Goal: Transaction & Acquisition: Purchase product/service

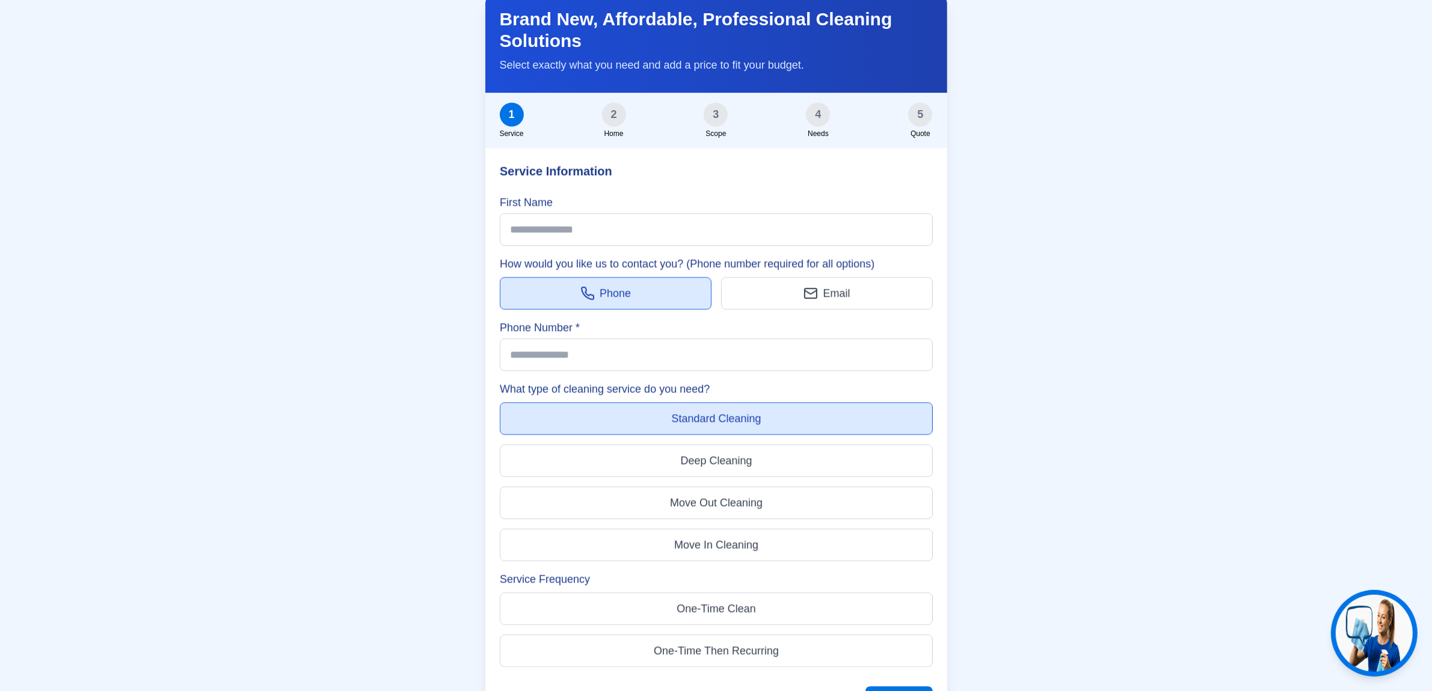
scroll to position [3384, 0]
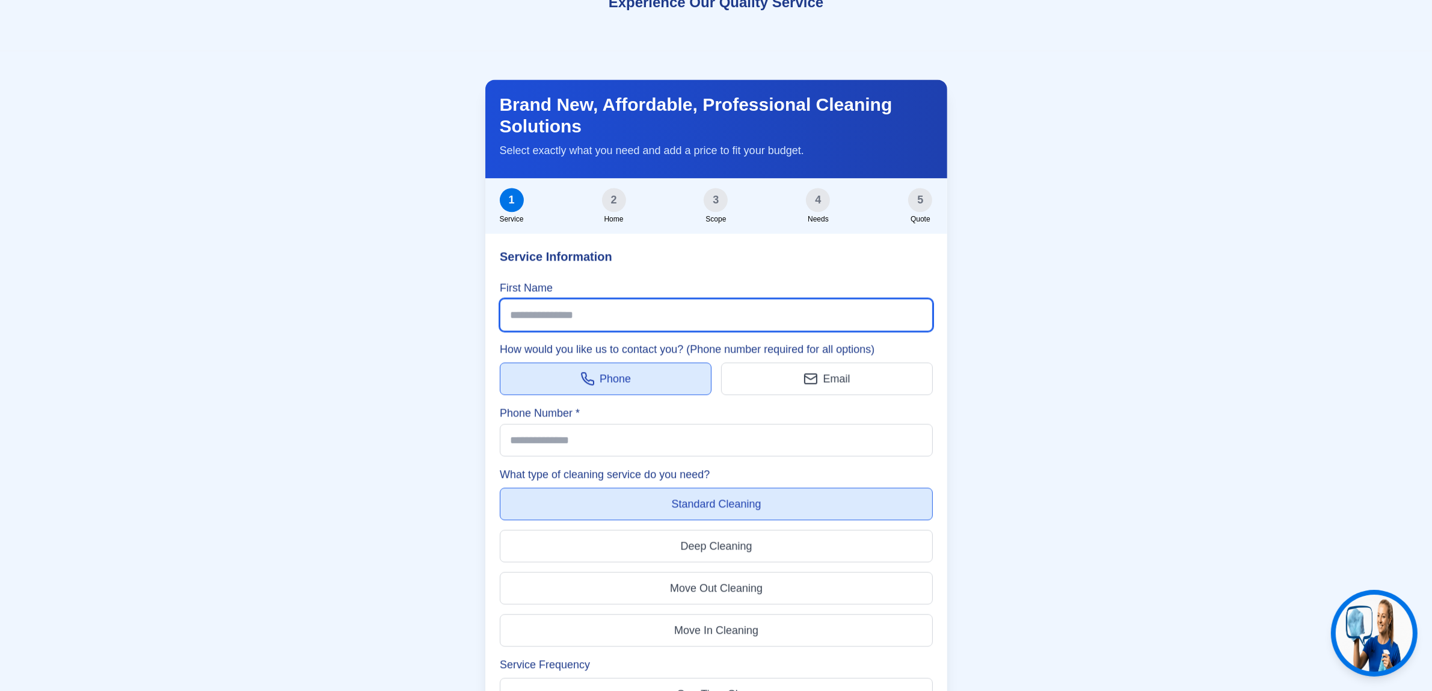
click at [612, 298] on input "First Name" at bounding box center [716, 314] width 433 height 32
type input "*******"
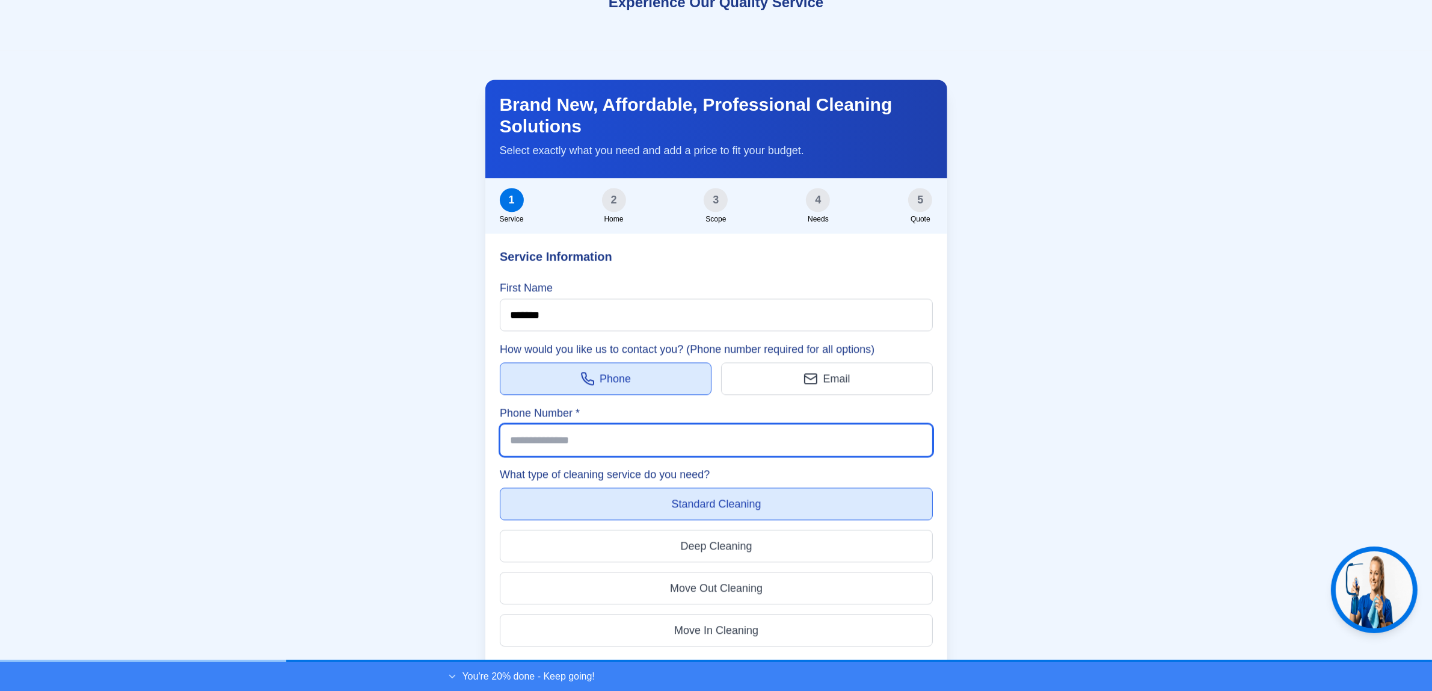
click at [602, 424] on input "Phone Number *" at bounding box center [716, 440] width 433 height 32
type input "**********"
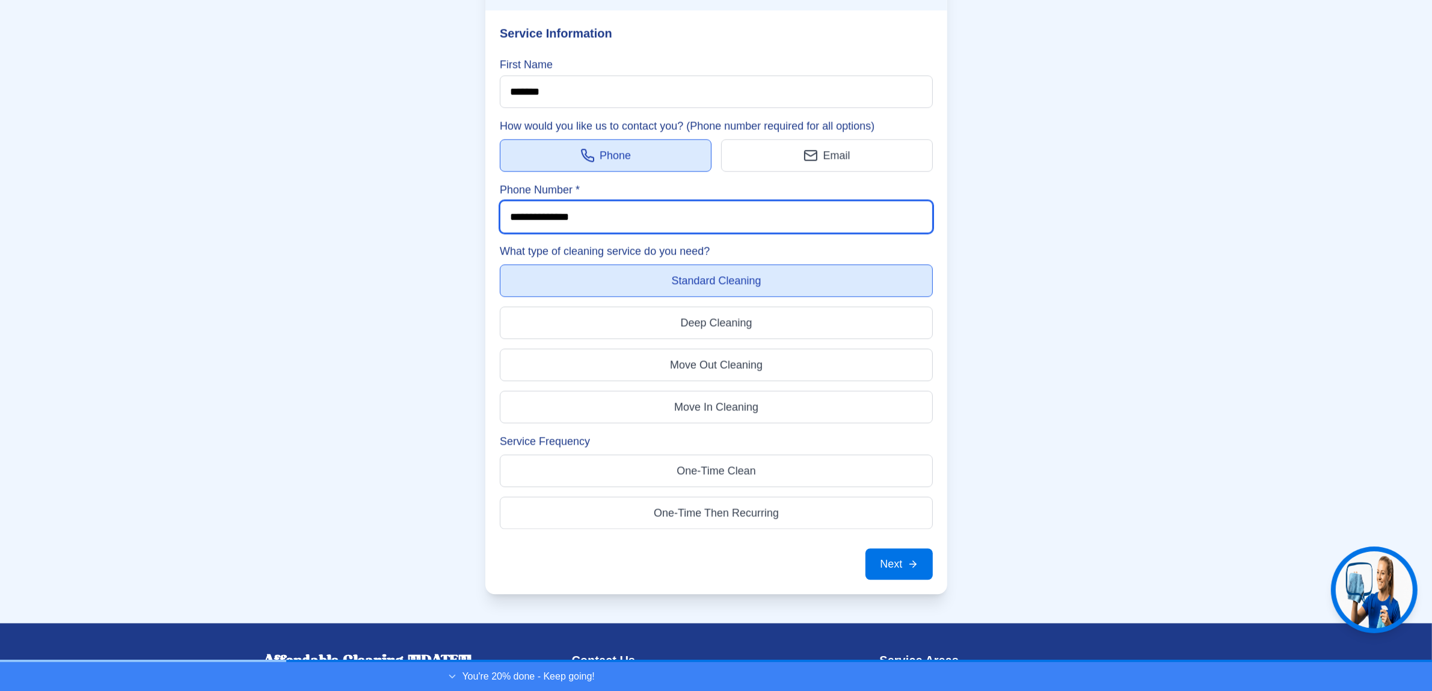
scroll to position [3610, 0]
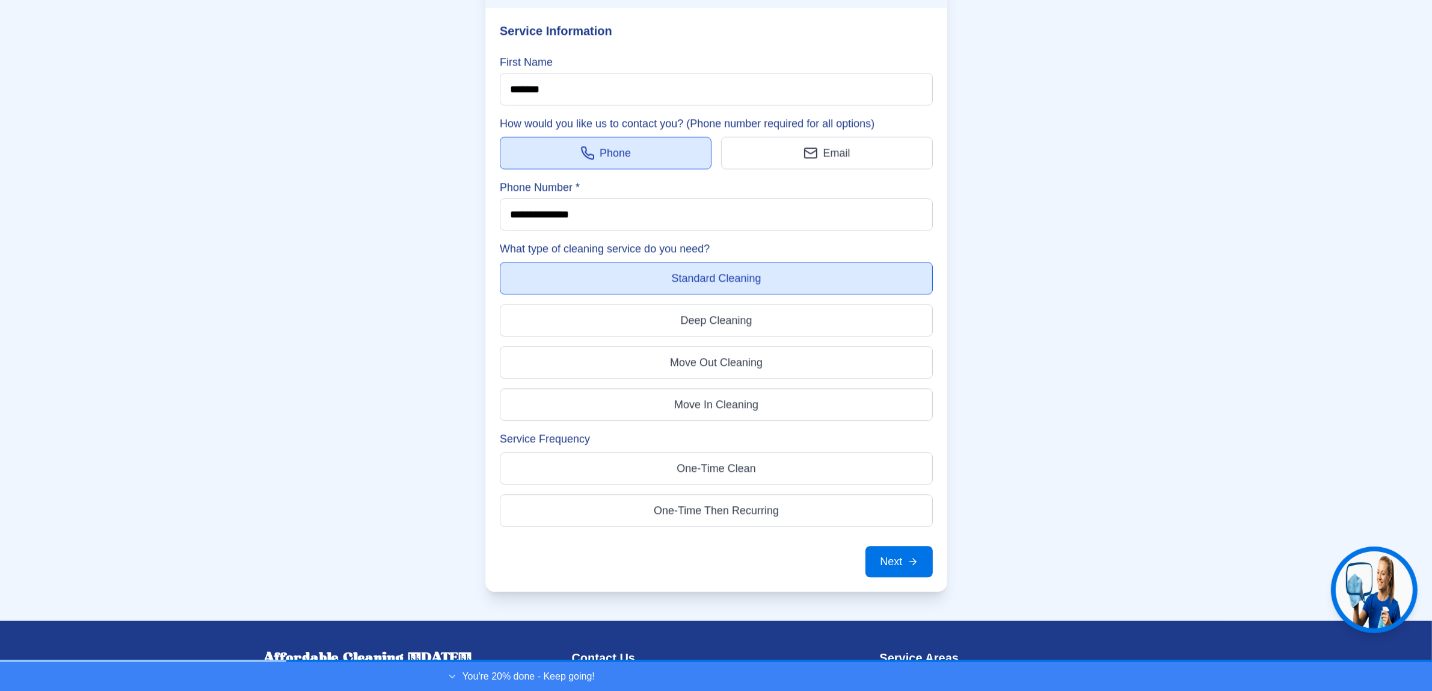
click at [666, 304] on button "Deep Cleaning" at bounding box center [716, 320] width 433 height 32
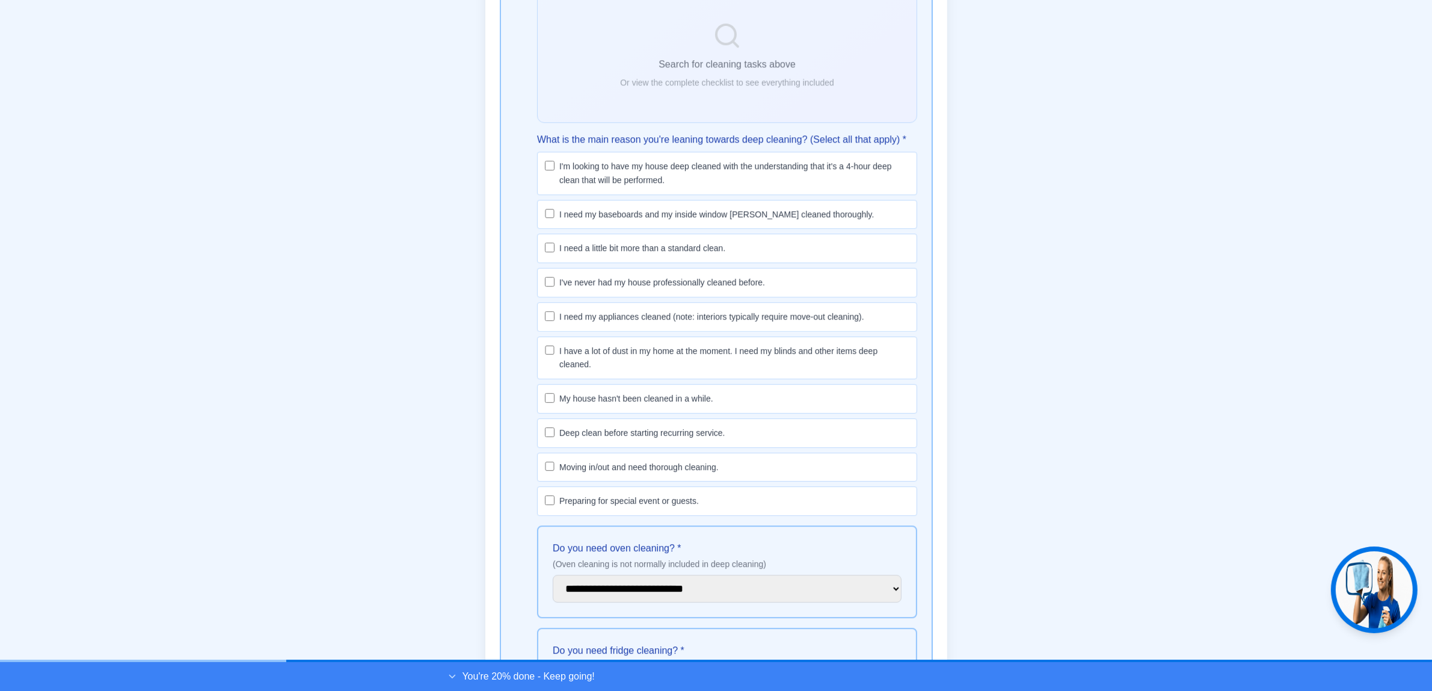
scroll to position [4362, 0]
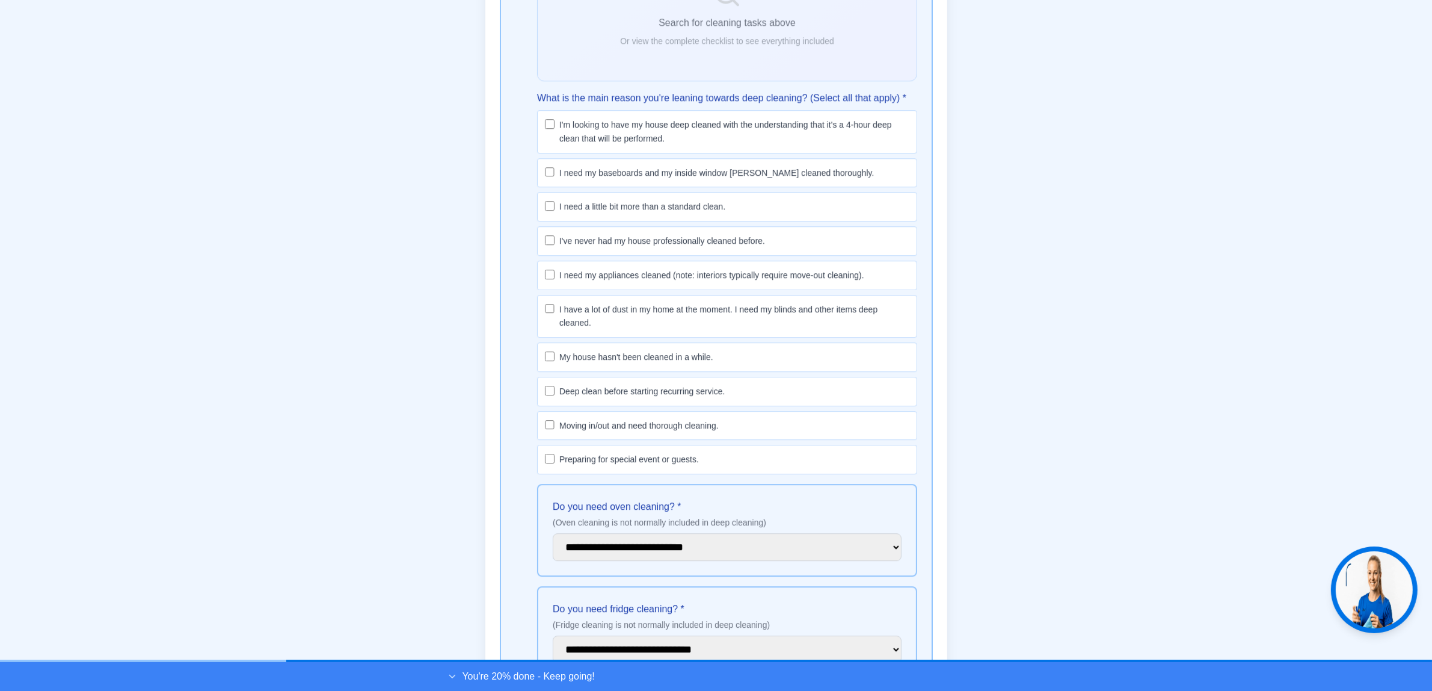
click at [734, 91] on label "What is the main reason you're leaning towards deep cleaning? (Select all that …" at bounding box center [727, 98] width 380 height 14
copy label "What is the main reason you're leaning towards deep cleaning? (Select all that …"
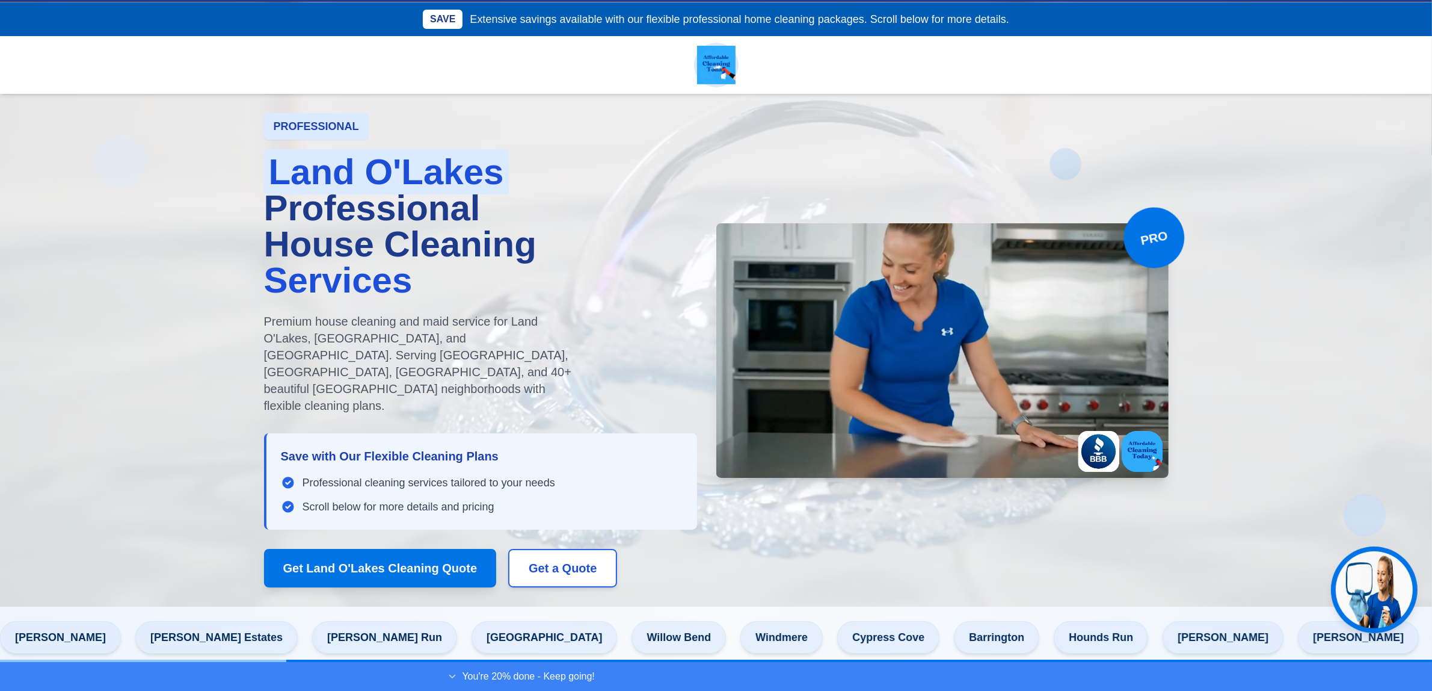
scroll to position [0, 0]
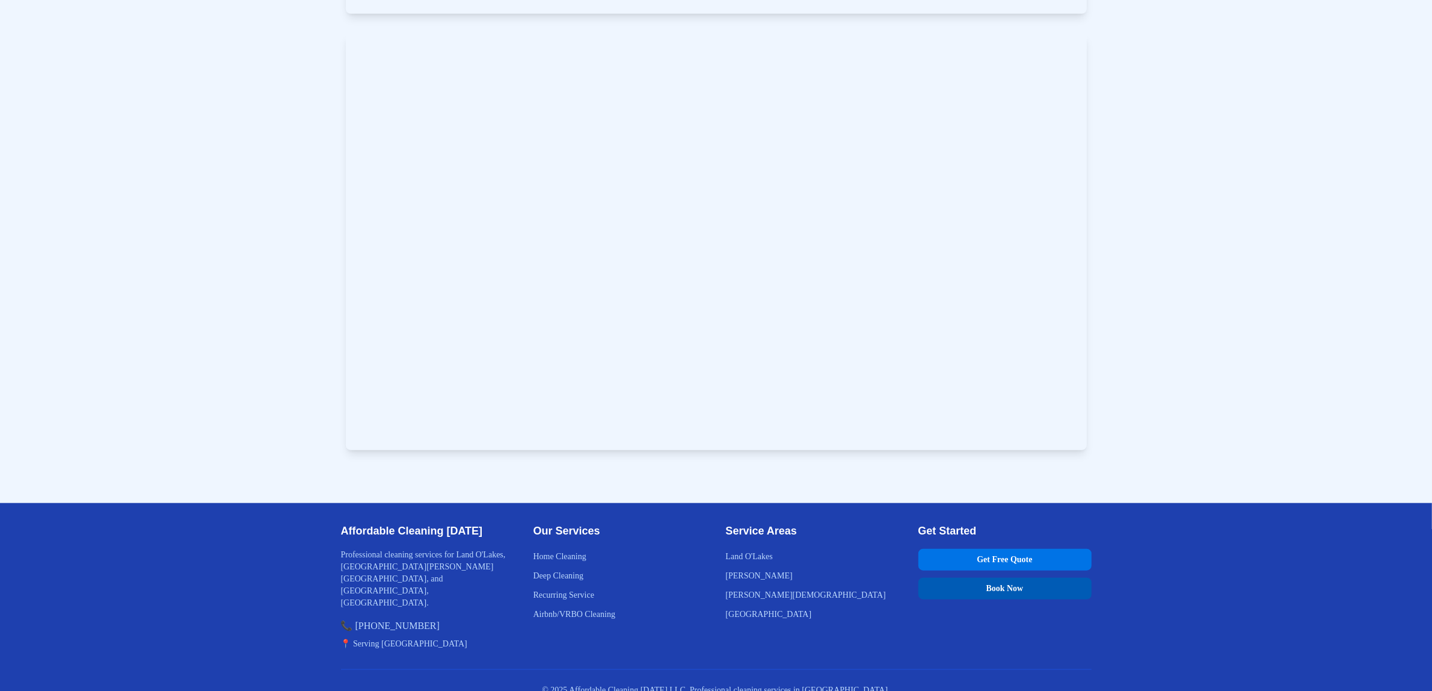
scroll to position [7253, 0]
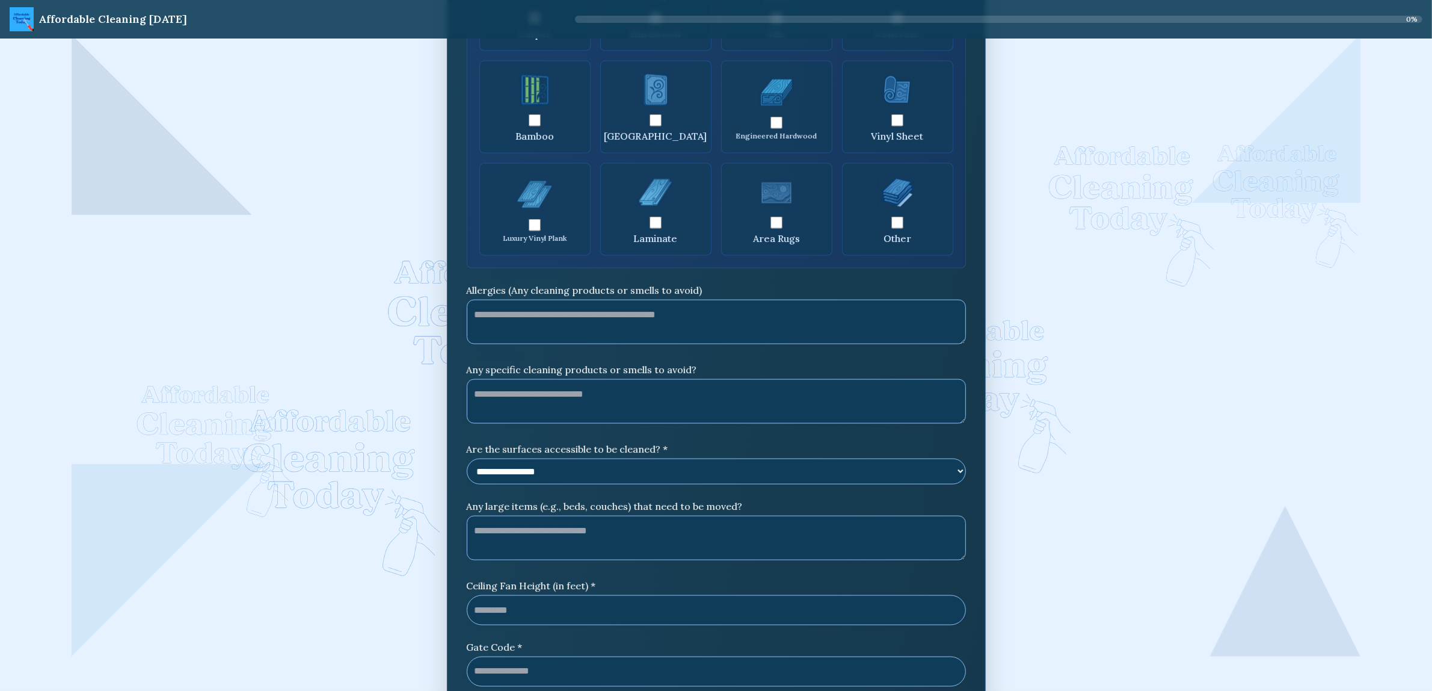
scroll to position [2187, 0]
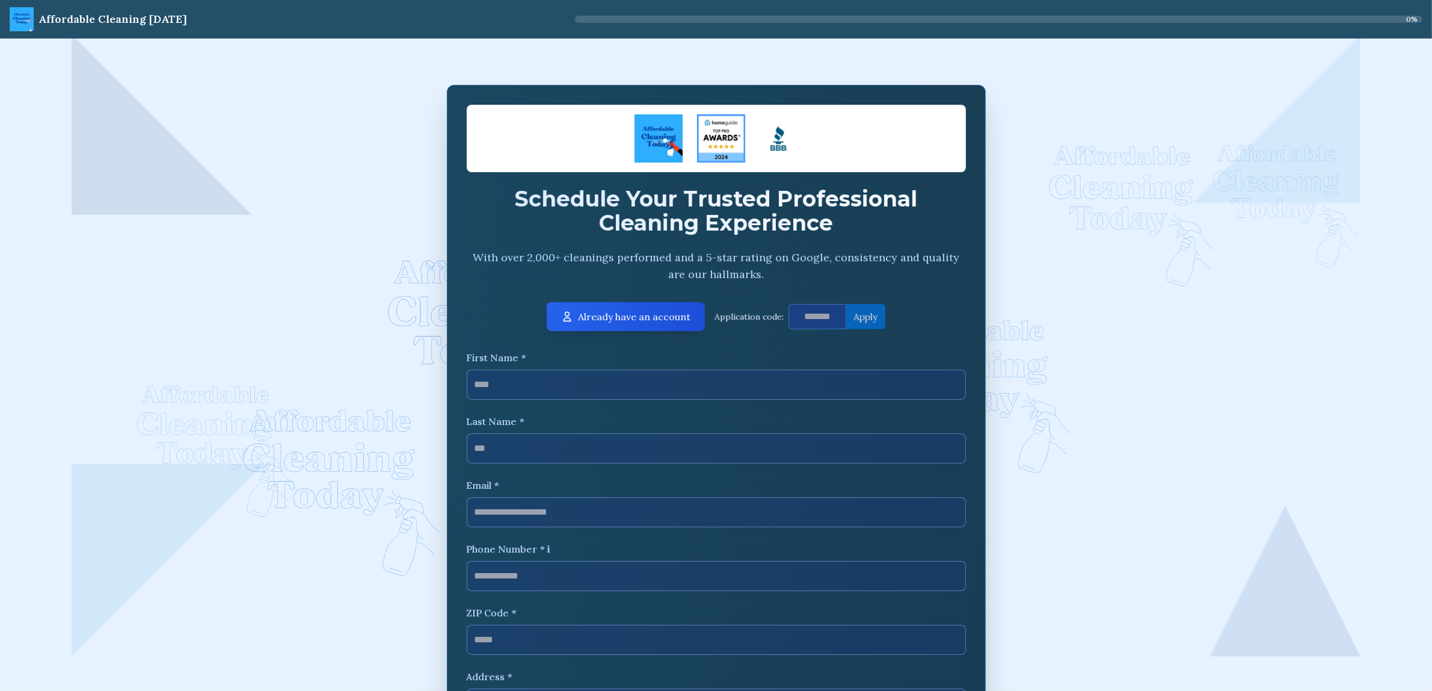
scroll to position [0, 0]
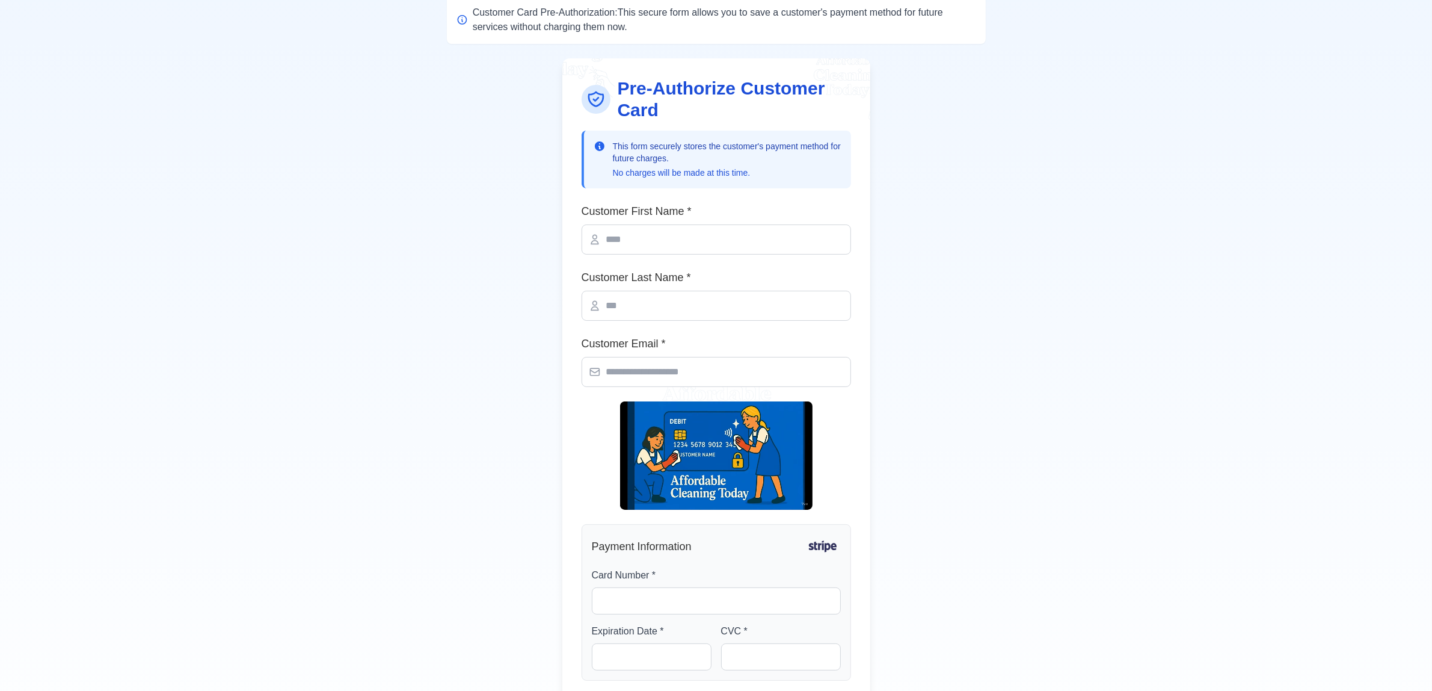
scroll to position [72, 0]
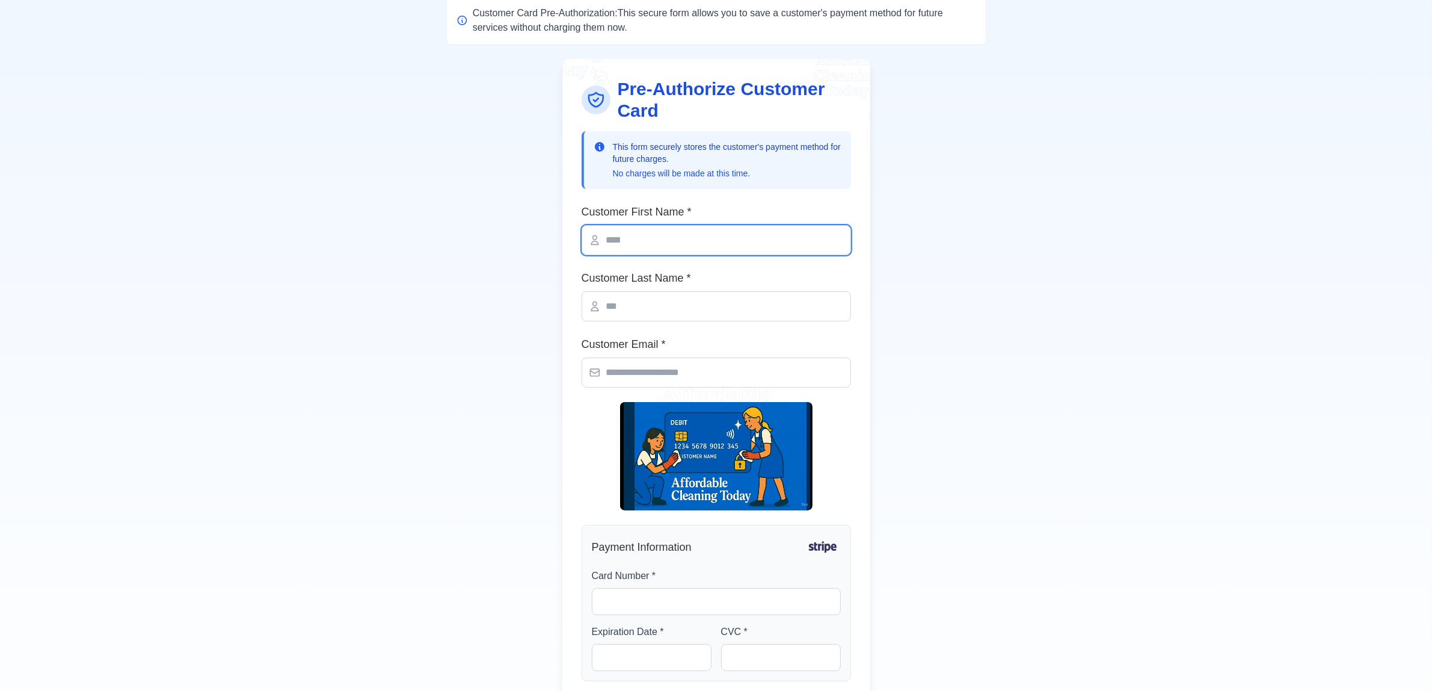
click at [765, 253] on input "text" at bounding box center [717, 240] width 270 height 30
type input "*******"
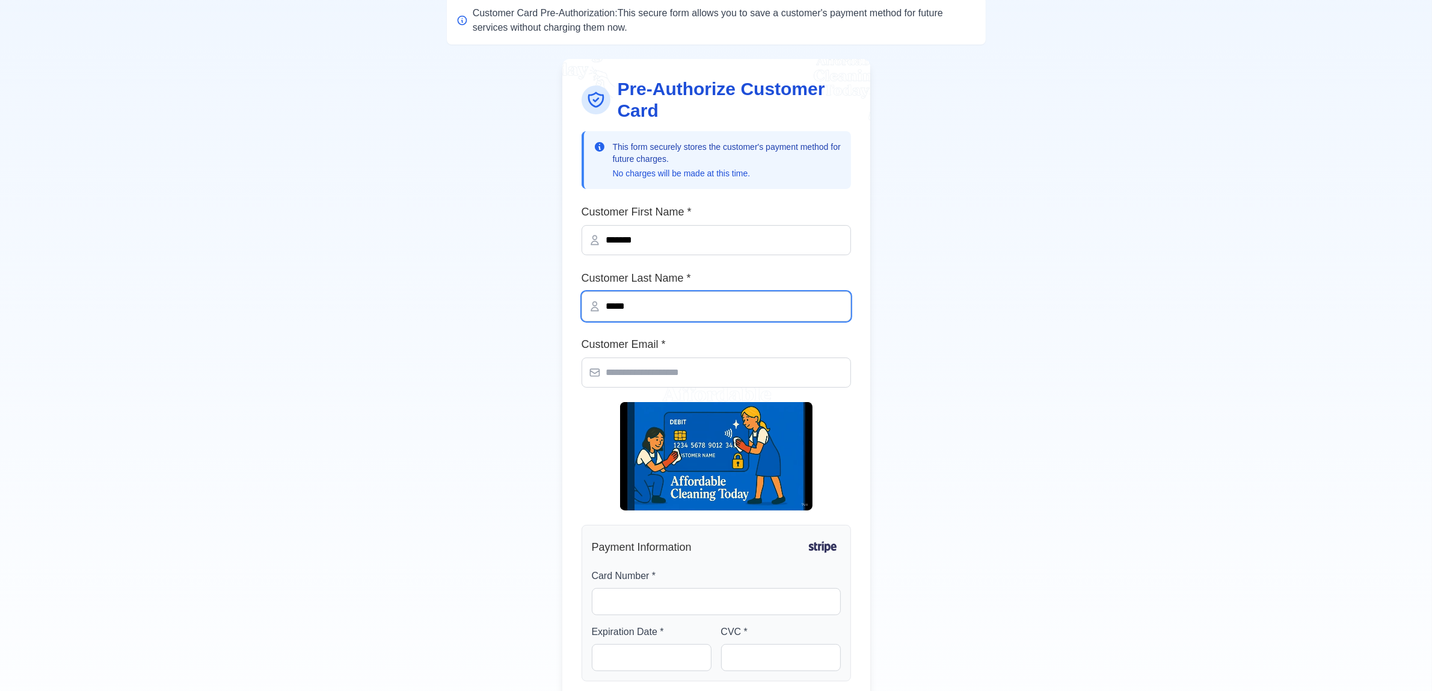
type input "*****"
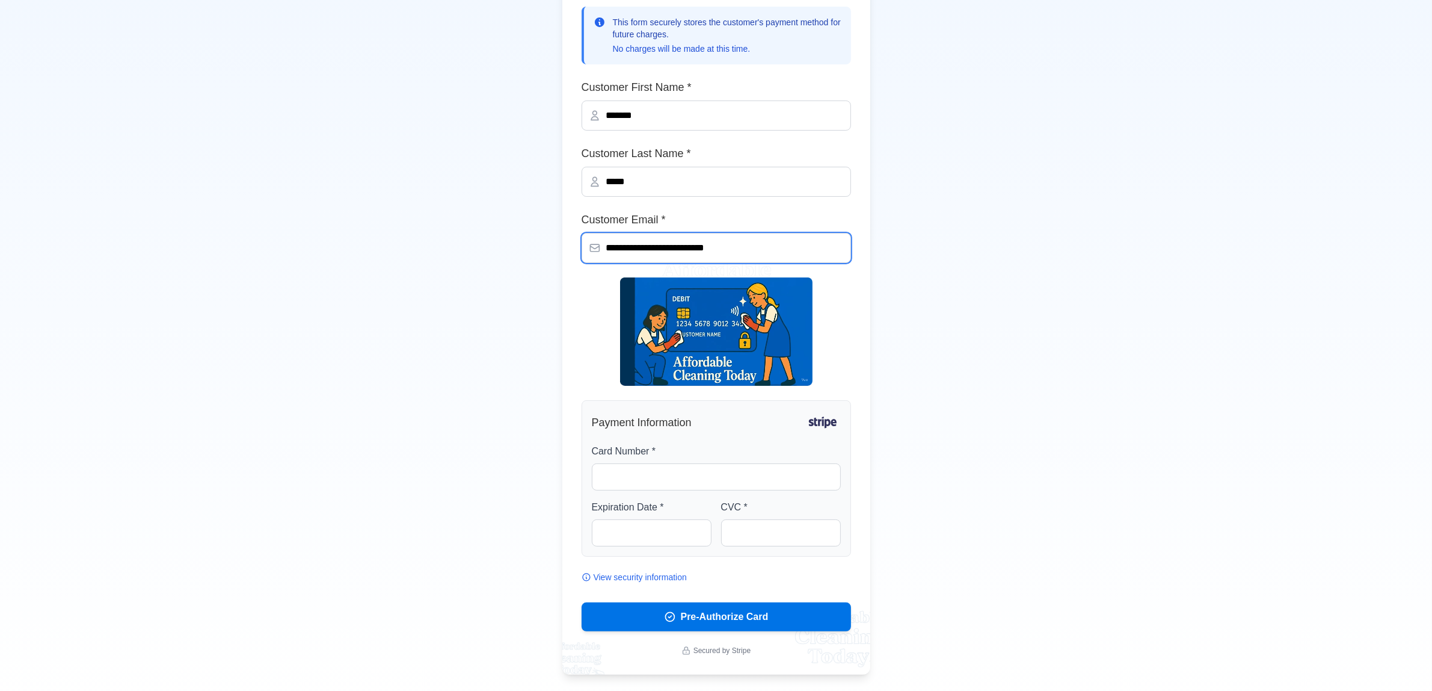
scroll to position [223, 0]
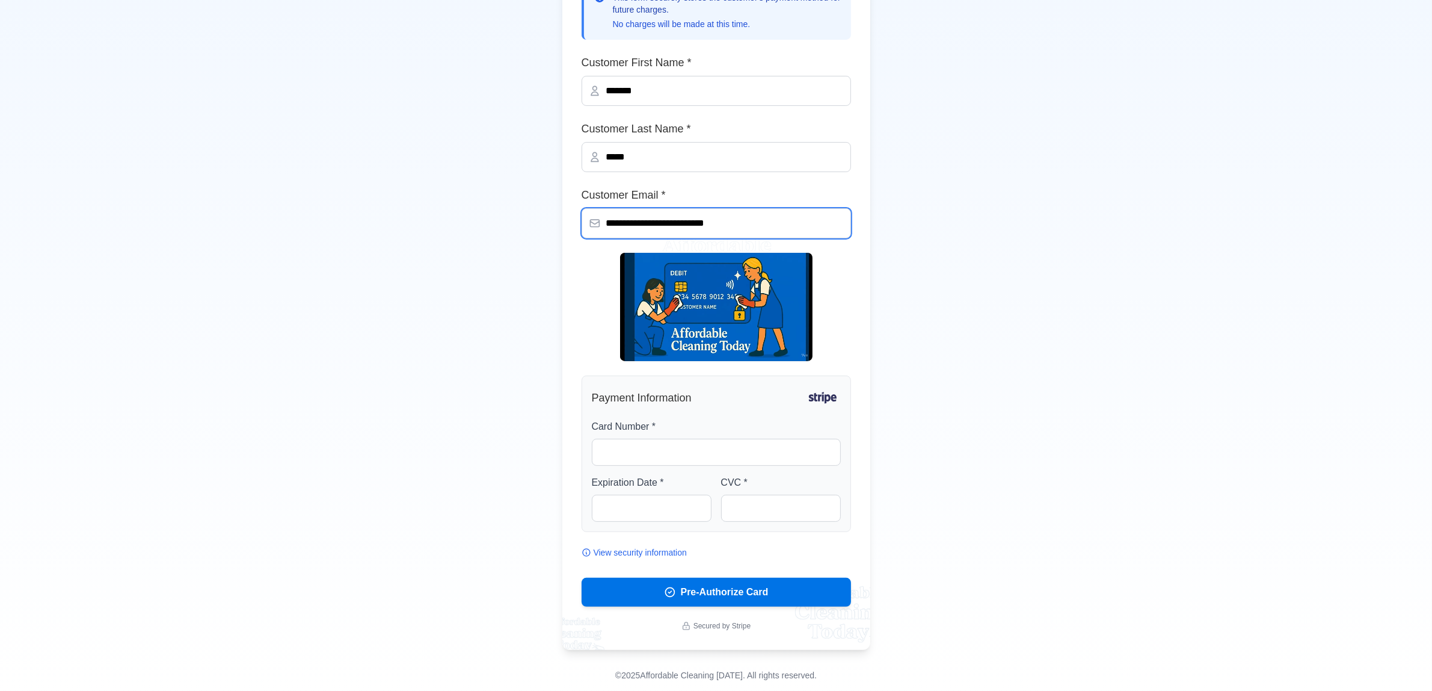
type input "**********"
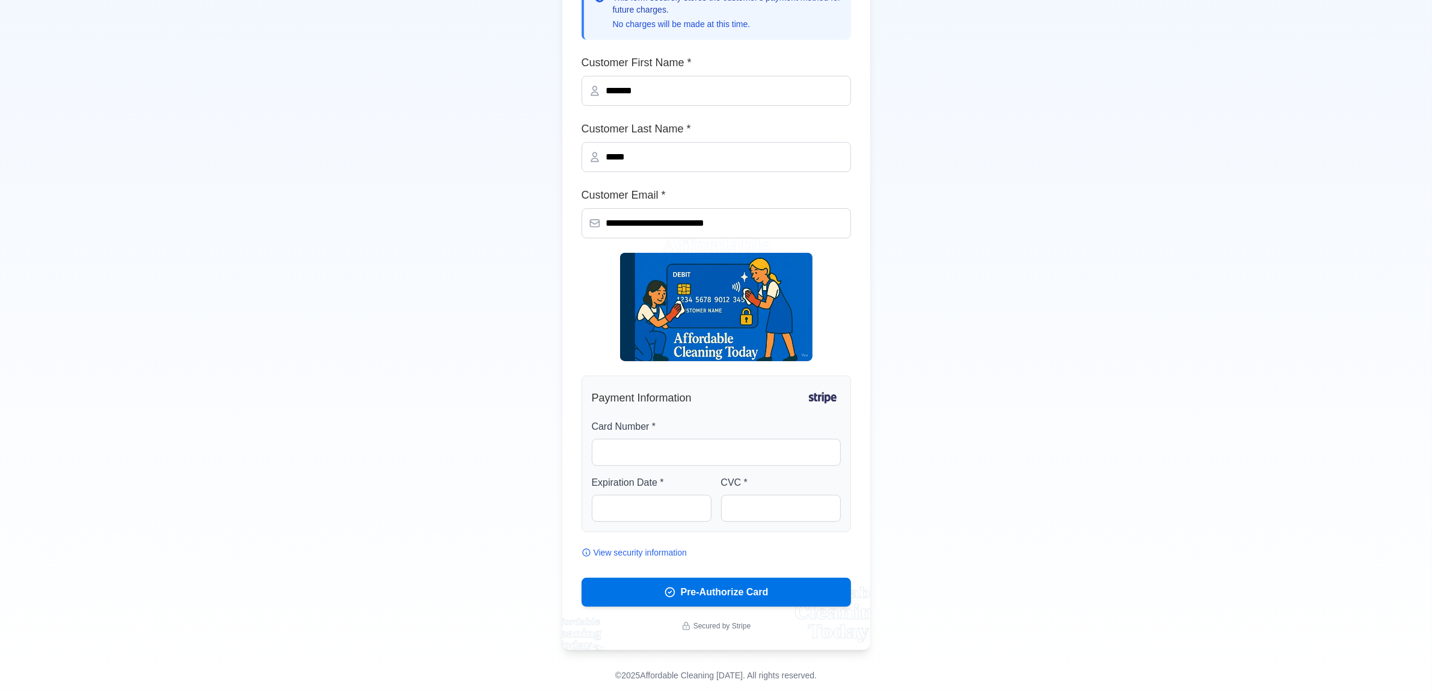
click at [684, 435] on div "Card Number *" at bounding box center [716, 442] width 249 height 46
click at [692, 442] on div at bounding box center [716, 452] width 249 height 27
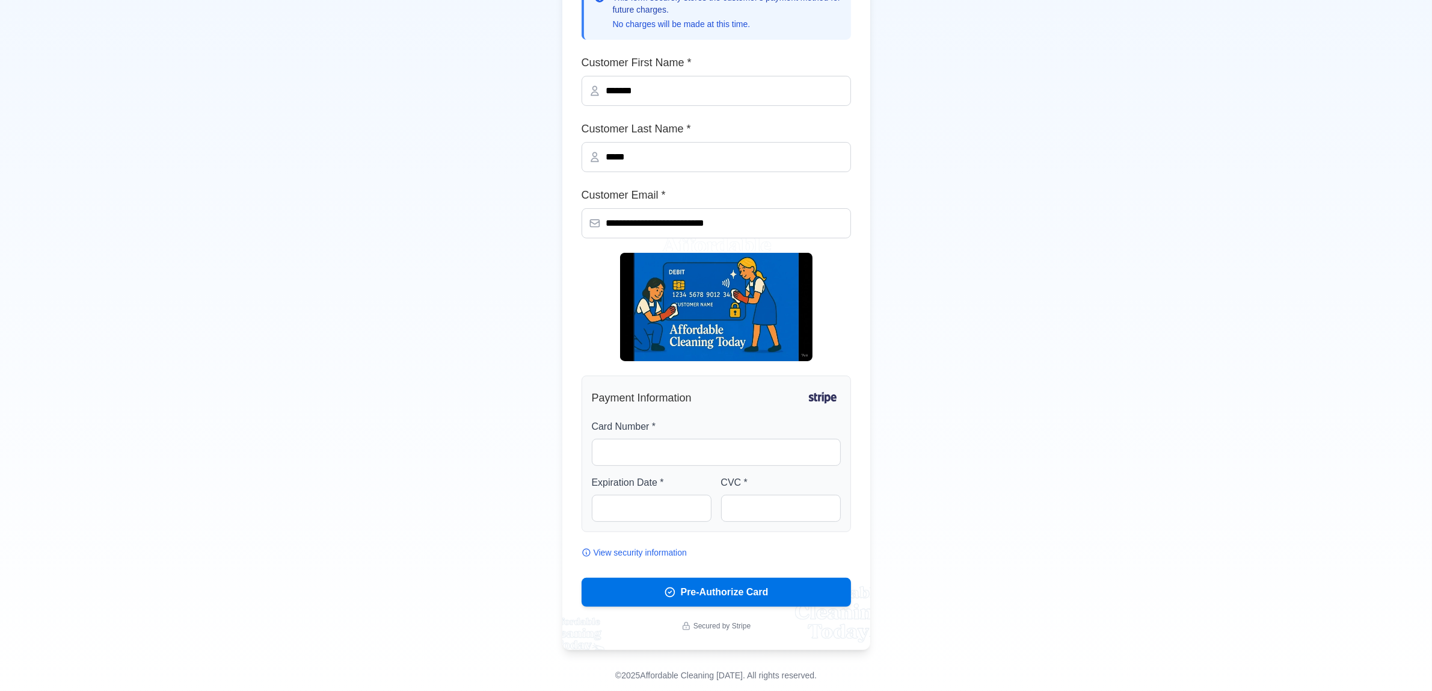
click at [700, 466] on div "Payment Information Card Number * Expiration Date * CVC *" at bounding box center [717, 453] width 270 height 156
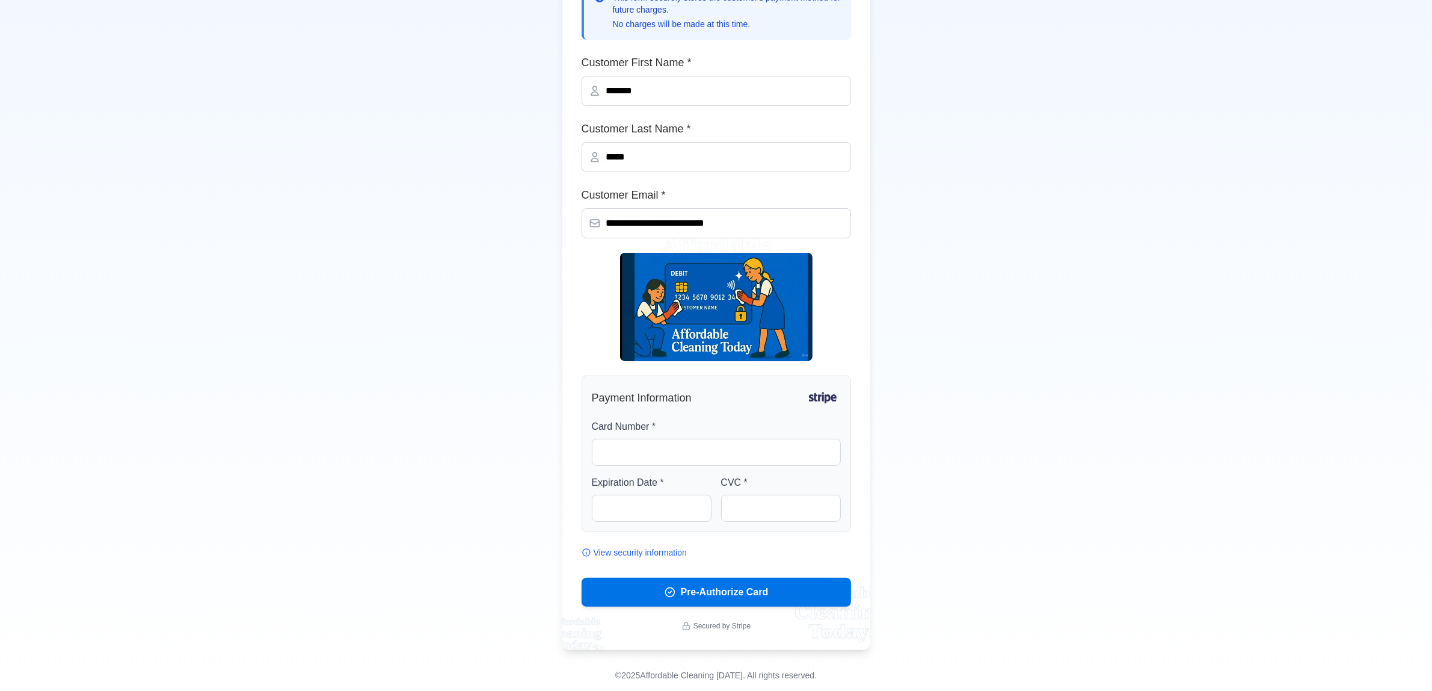
click at [700, 464] on div at bounding box center [716, 452] width 249 height 27
click at [701, 460] on div at bounding box center [716, 452] width 249 height 27
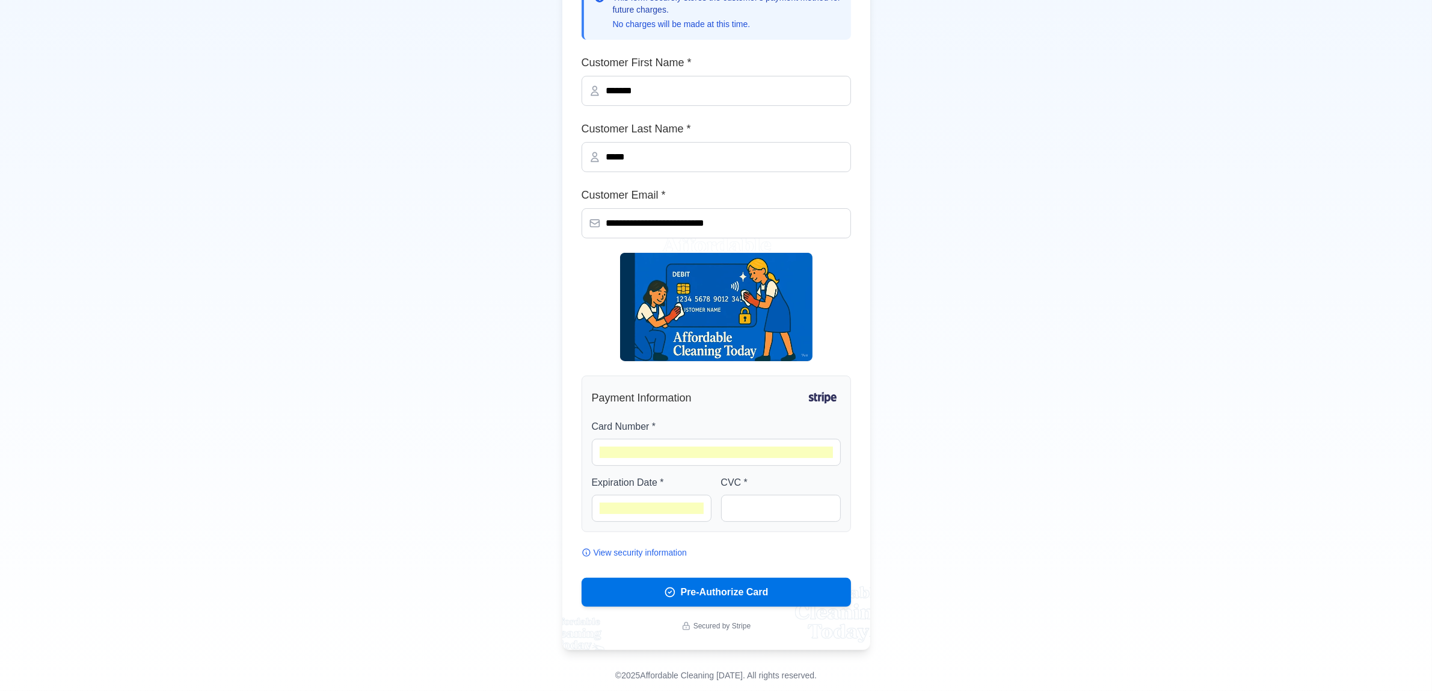
click at [791, 521] on div at bounding box center [781, 508] width 120 height 27
click at [843, 590] on button "Pre-Authorize Card" at bounding box center [717, 592] width 270 height 29
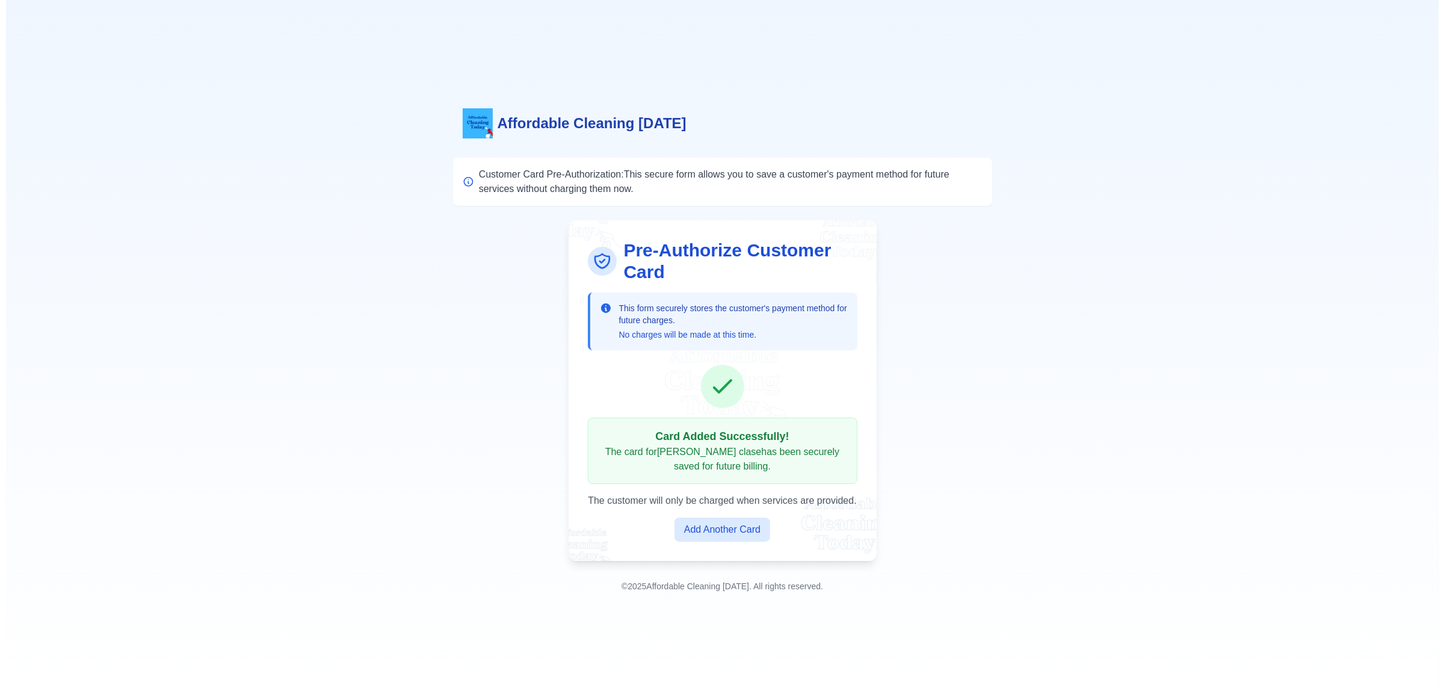
scroll to position [0, 0]
